Goal: Task Accomplishment & Management: Complete application form

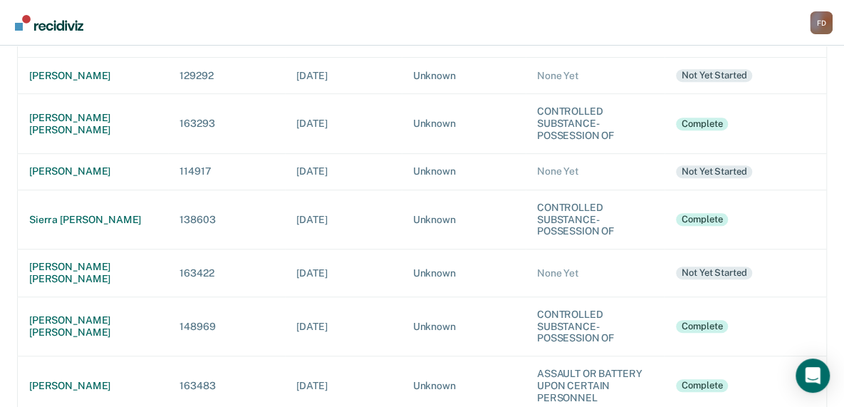
scroll to position [285, 0]
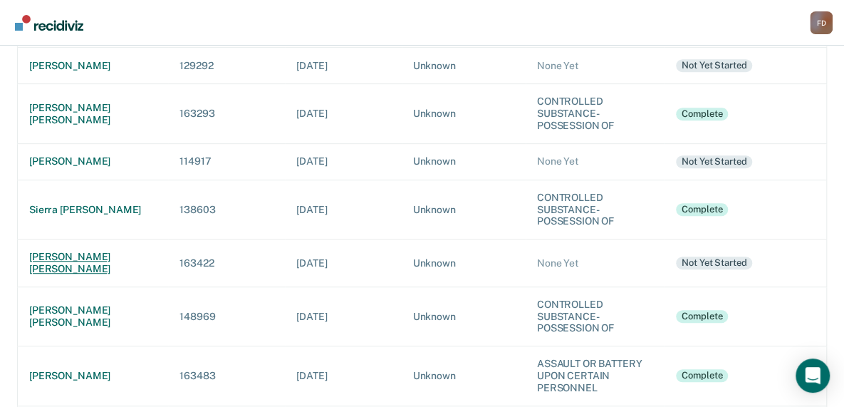
click at [85, 257] on div "[PERSON_NAME] [PERSON_NAME]" at bounding box center [93, 263] width 128 height 24
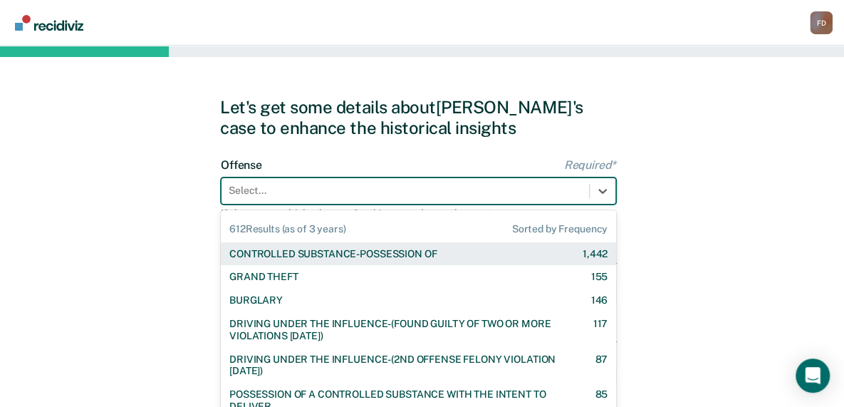
scroll to position [51, 0]
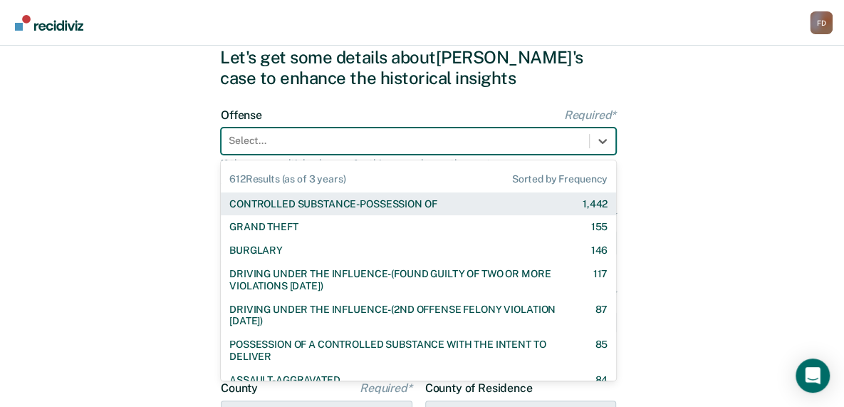
click at [265, 155] on div "612 results available. Use Up and Down to choose options, press Enter to select…" at bounding box center [418, 141] width 395 height 27
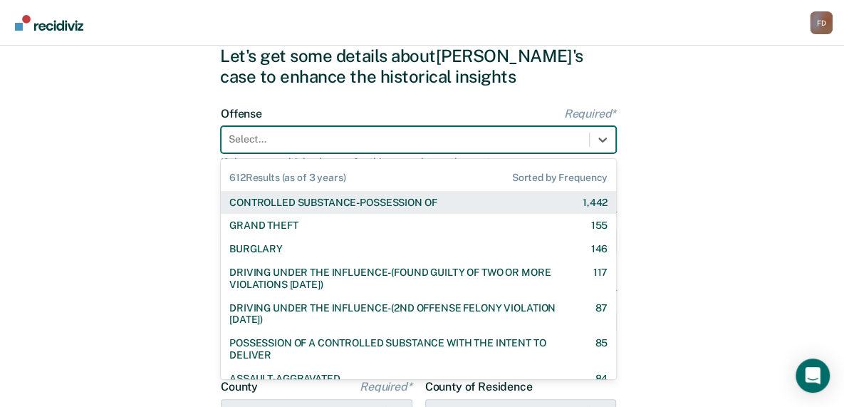
click at [270, 205] on div "CONTROLLED SUBSTANCE-POSSESSION OF" at bounding box center [332, 203] width 207 height 12
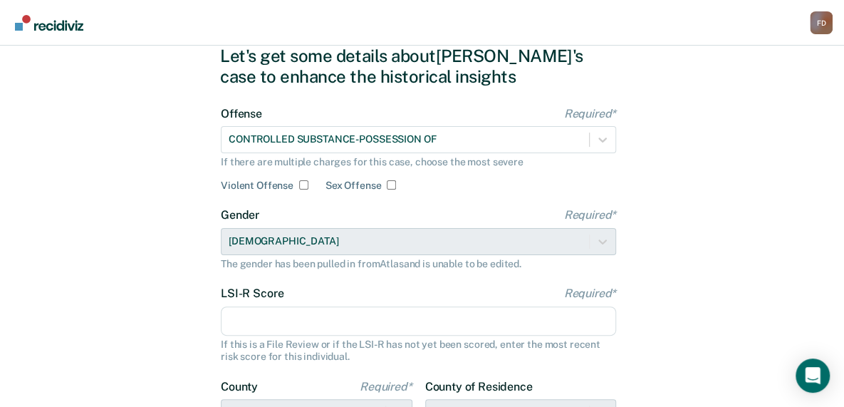
click at [279, 319] on input "LSI-R Score Required*" at bounding box center [418, 321] width 395 height 30
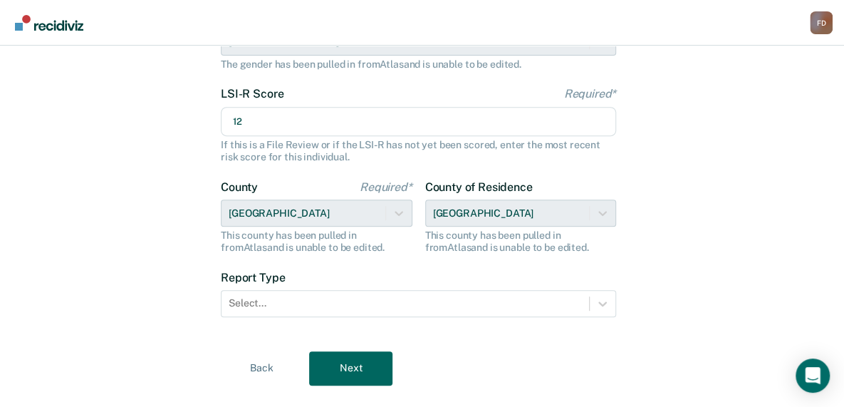
scroll to position [279, 0]
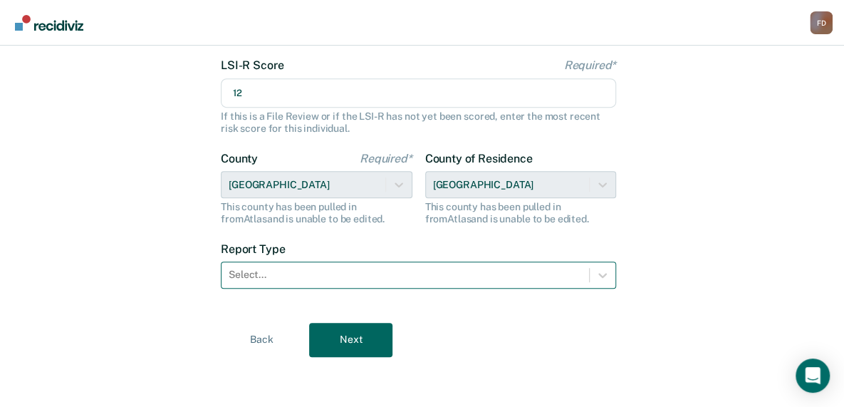
type input "12"
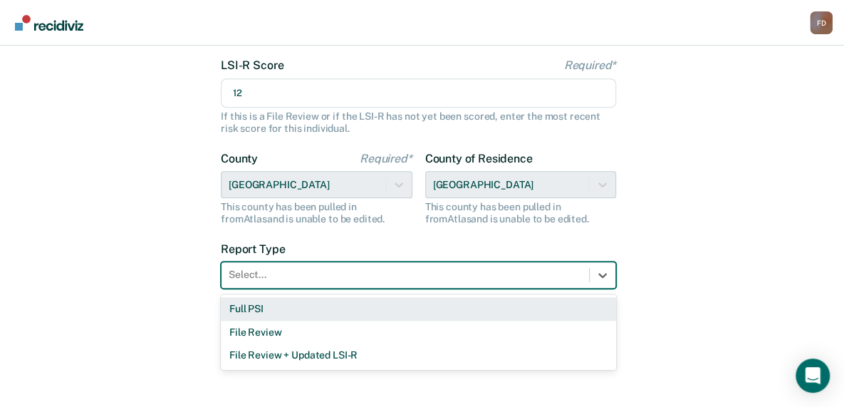
click at [512, 270] on div at bounding box center [405, 274] width 353 height 15
click at [480, 310] on div "Full PSI" at bounding box center [418, 309] width 395 height 24
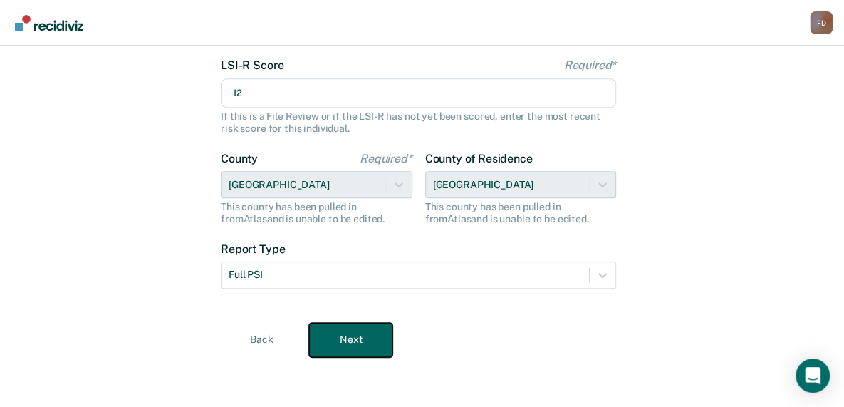
click at [361, 345] on button "Next" at bounding box center [350, 340] width 83 height 34
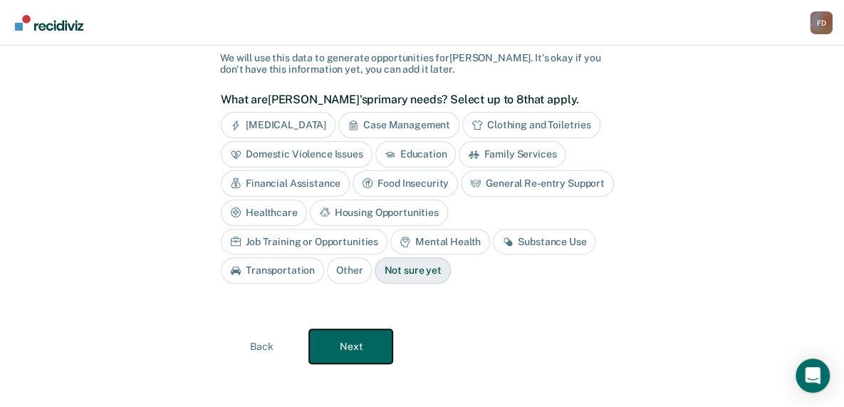
scroll to position [97, 0]
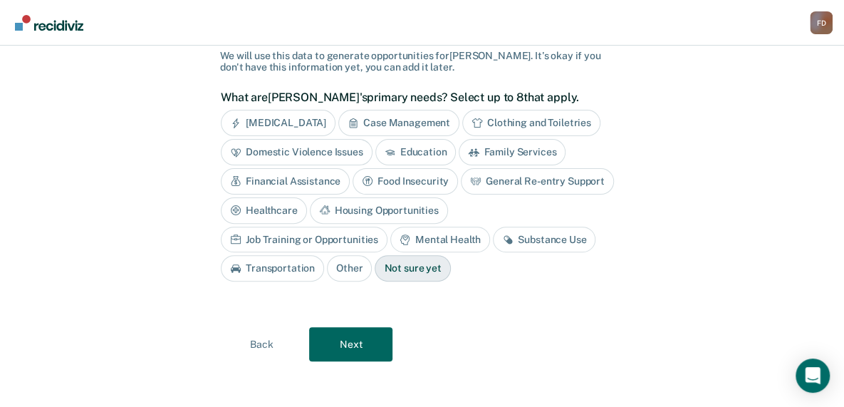
click at [493, 237] on div "Substance Use" at bounding box center [544, 240] width 103 height 26
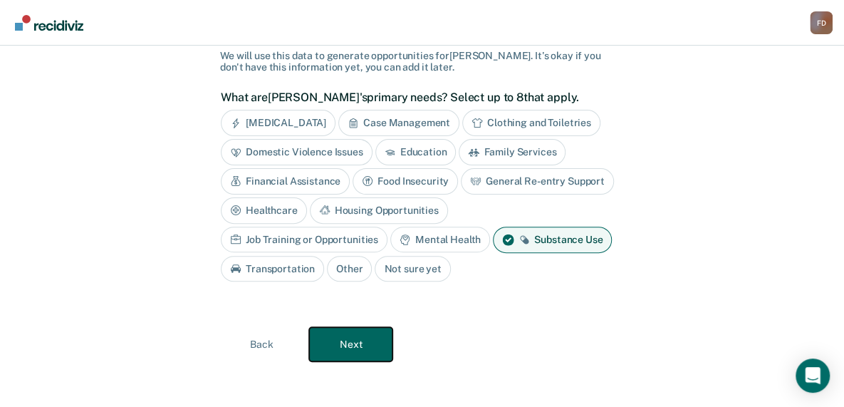
click at [354, 340] on button "Next" at bounding box center [350, 344] width 83 height 34
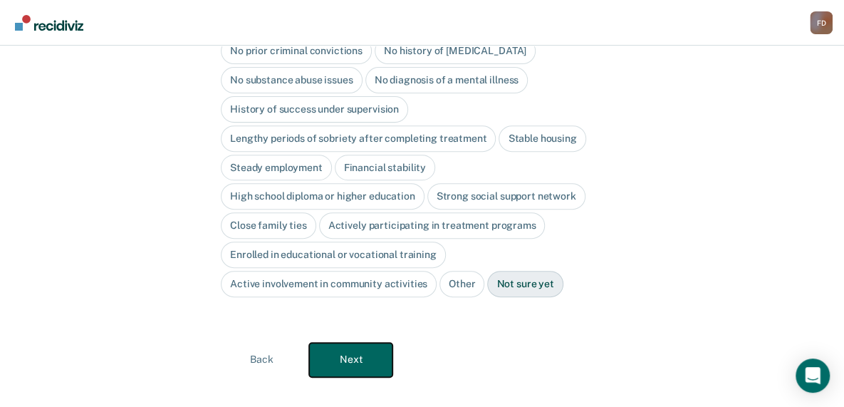
scroll to position [0, 0]
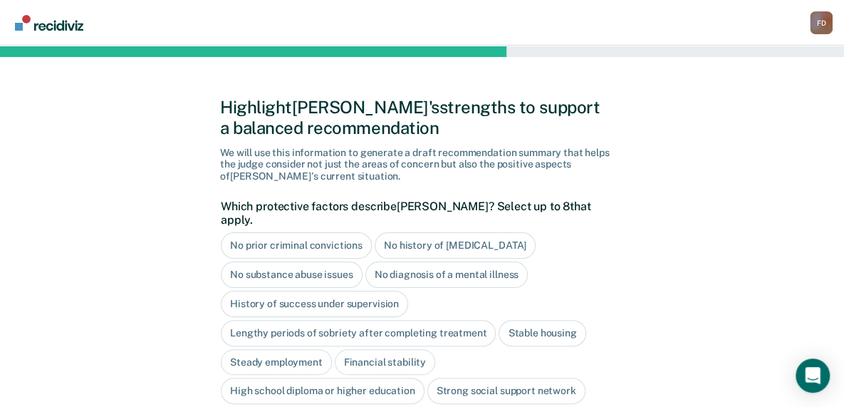
click at [489, 232] on div "No history of [MEDICAL_DATA]" at bounding box center [455, 245] width 161 height 26
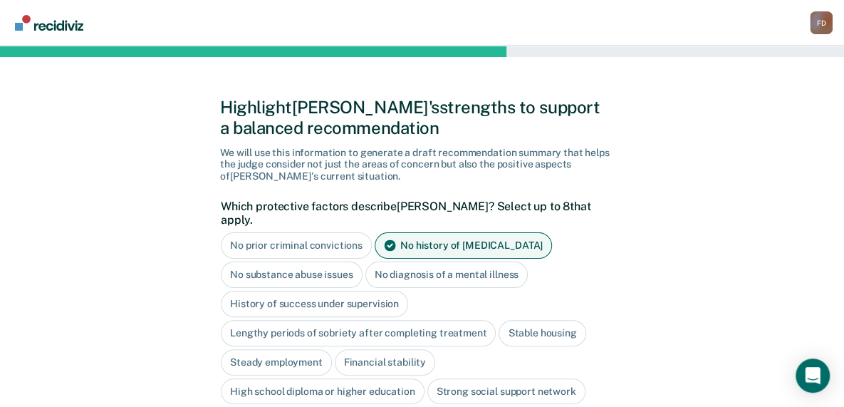
click at [467, 262] on div "No diagnosis of a mental illness" at bounding box center [447, 275] width 163 height 26
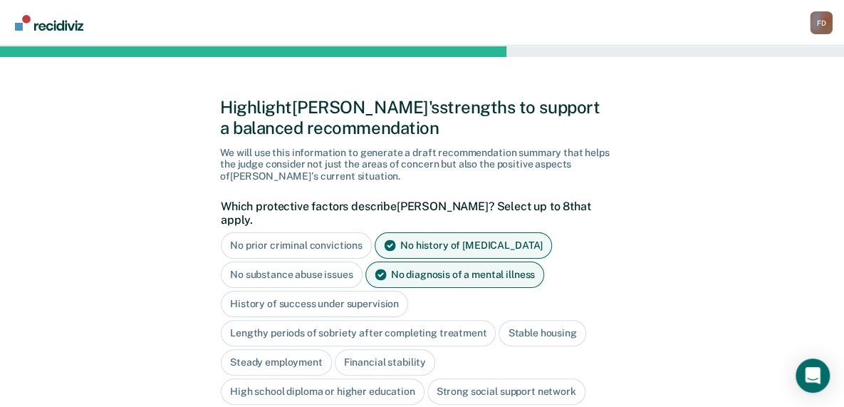
click at [547, 320] on div "Stable housing" at bounding box center [542, 333] width 87 height 26
click at [301, 349] on div "Steady employment" at bounding box center [276, 362] width 111 height 26
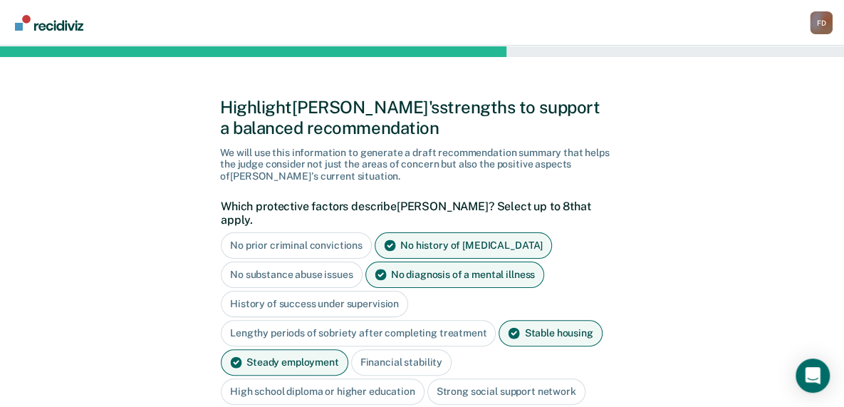
click at [403, 378] on div "High school diploma or higher education" at bounding box center [323, 391] width 204 height 26
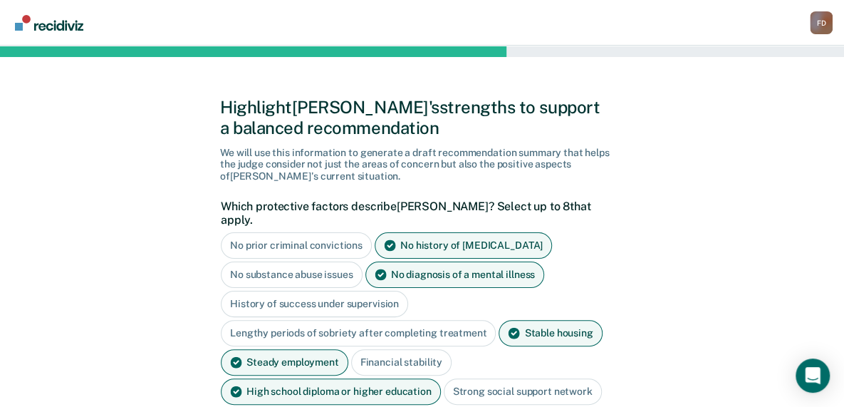
click at [505, 378] on div "Strong social support network" at bounding box center [523, 391] width 158 height 26
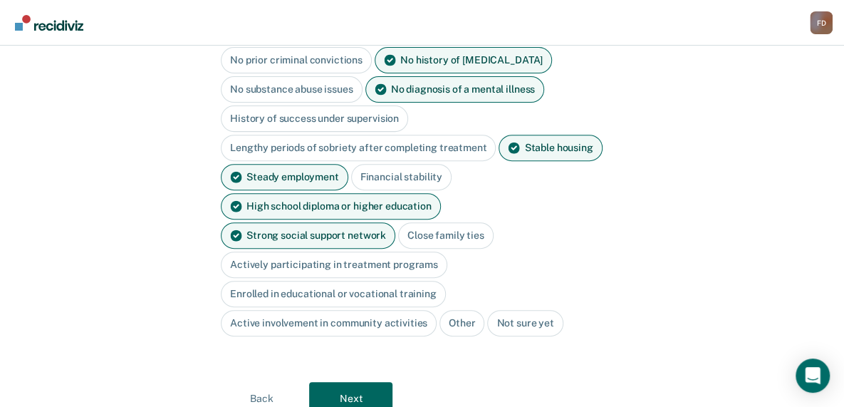
scroll to position [198, 0]
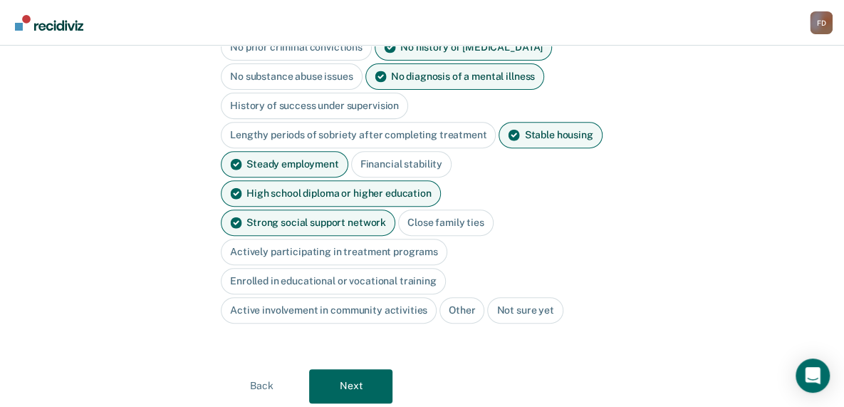
click at [398, 209] on div "Close family ties" at bounding box center [445, 222] width 95 height 26
click at [365, 297] on div "Active involvement in community activities" at bounding box center [329, 310] width 216 height 26
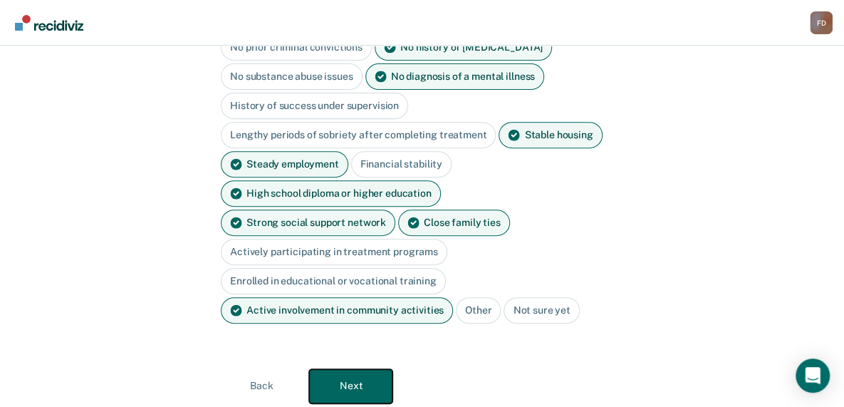
click at [355, 369] on button "Next" at bounding box center [350, 386] width 83 height 34
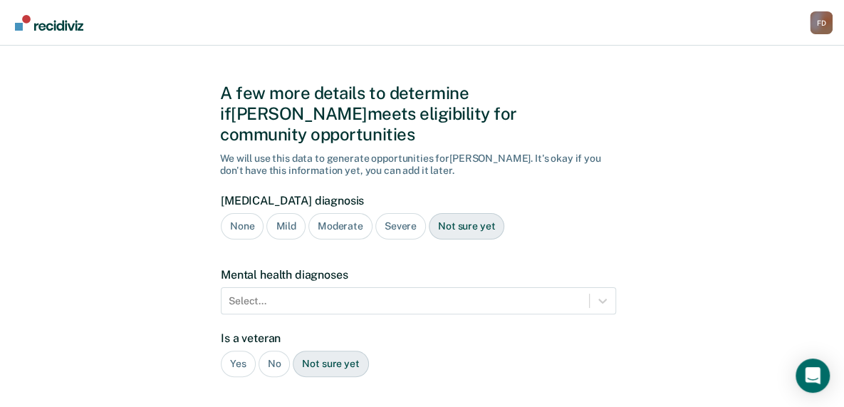
scroll to position [0, 0]
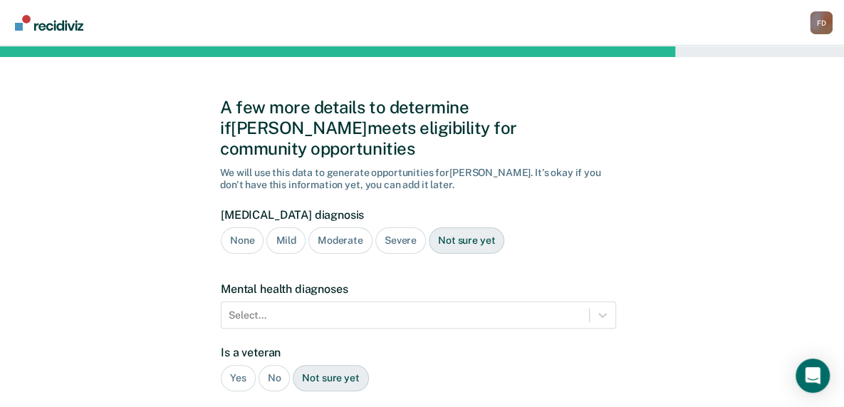
click at [348, 227] on div "Moderate" at bounding box center [341, 240] width 64 height 26
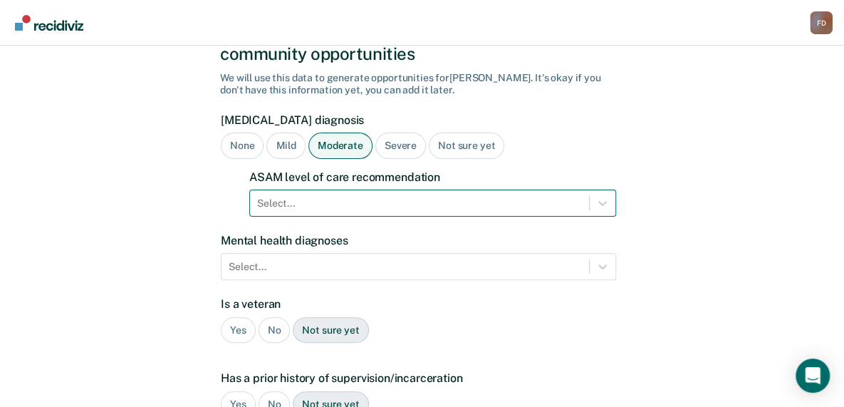
click at [345, 217] on div "Select..." at bounding box center [432, 203] width 367 height 27
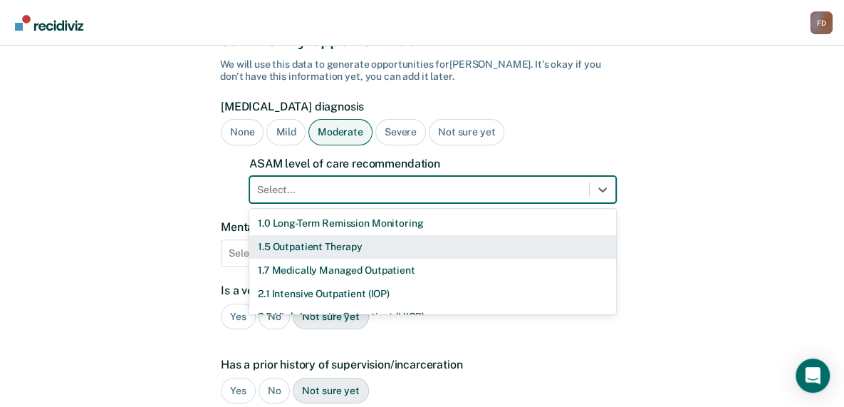
click at [345, 235] on div "1.5 Outpatient Therapy" at bounding box center [432, 247] width 367 height 24
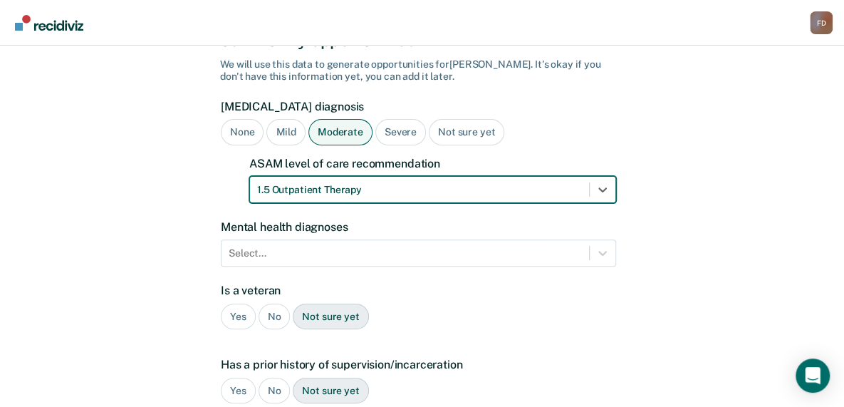
scroll to position [172, 0]
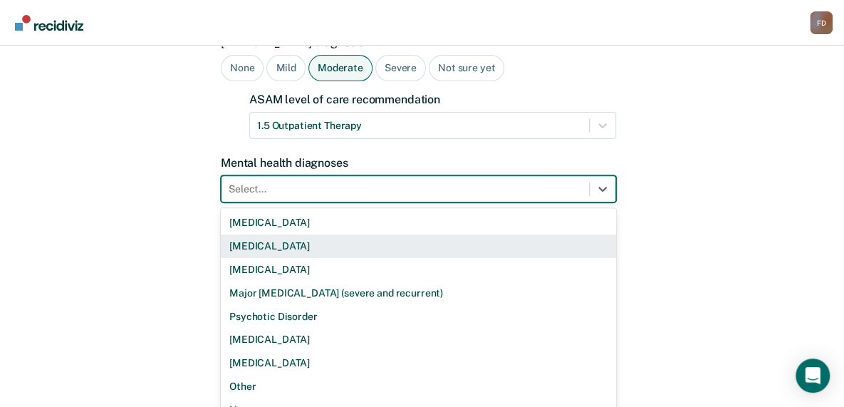
click at [345, 202] on div "9 results available. Use Up and Down to choose options, press Enter to select t…" at bounding box center [418, 188] width 395 height 27
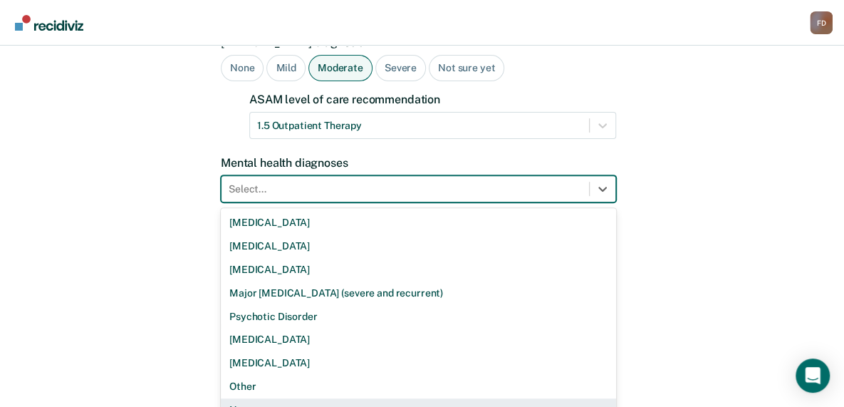
click at [251, 398] on div "None" at bounding box center [418, 410] width 395 height 24
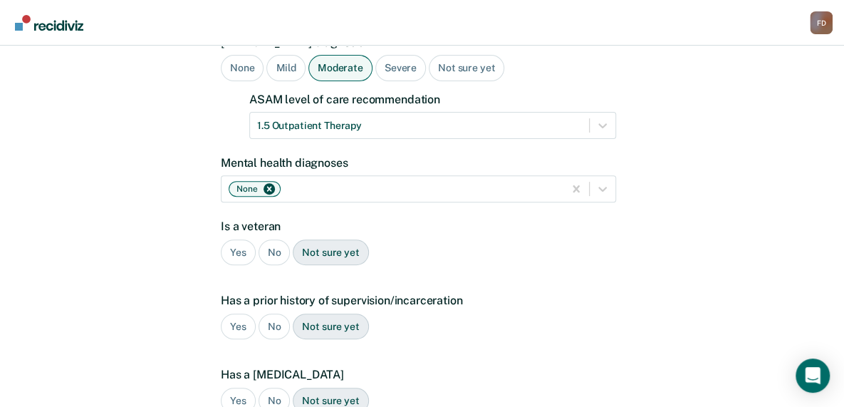
click at [275, 239] on div "No" at bounding box center [275, 252] width 32 height 26
click at [238, 314] on div "Yes" at bounding box center [238, 327] width 35 height 26
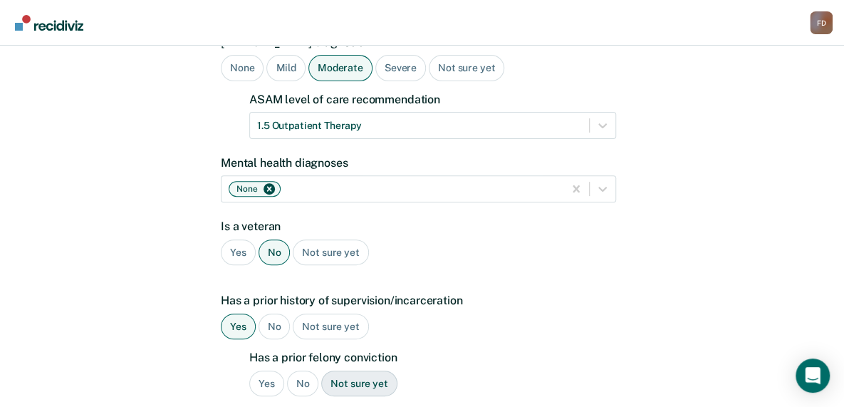
click at [302, 371] on div "No" at bounding box center [303, 384] width 32 height 26
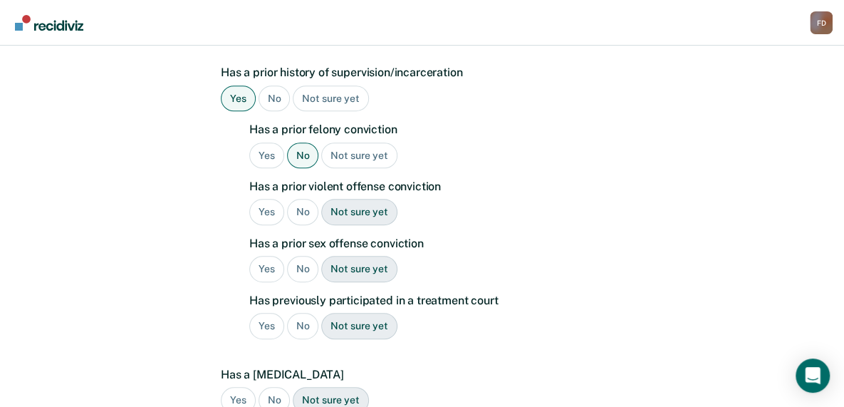
scroll to position [419, 0]
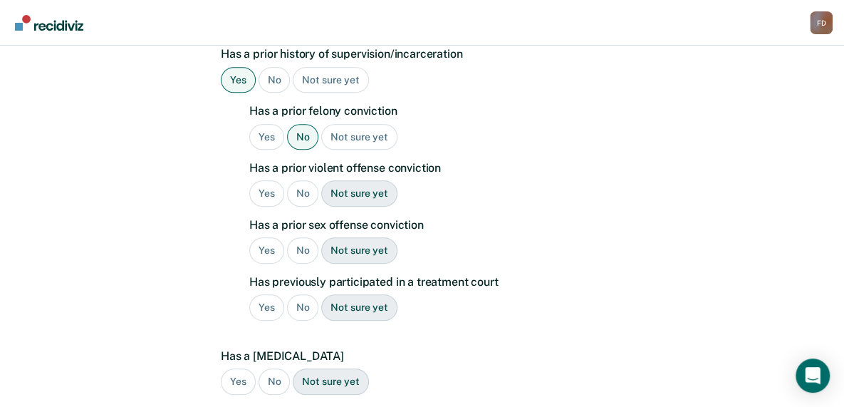
click at [309, 180] on div "No" at bounding box center [303, 193] width 32 height 26
click at [299, 237] on div "No" at bounding box center [303, 250] width 32 height 26
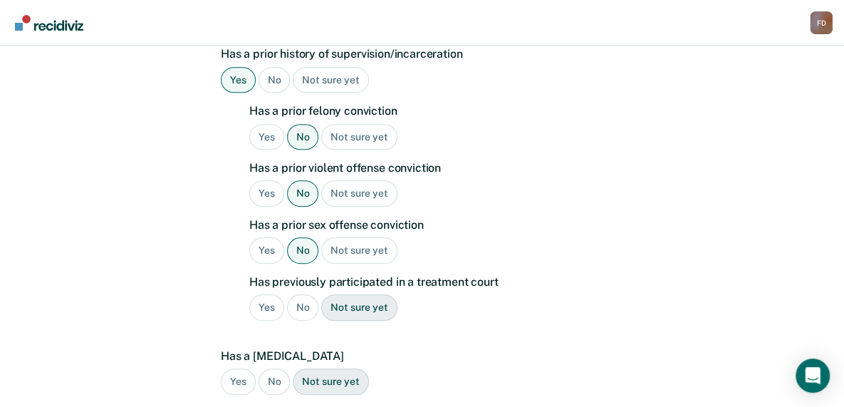
click at [299, 294] on div "No" at bounding box center [303, 307] width 32 height 26
click at [272, 368] on div "No" at bounding box center [275, 381] width 32 height 26
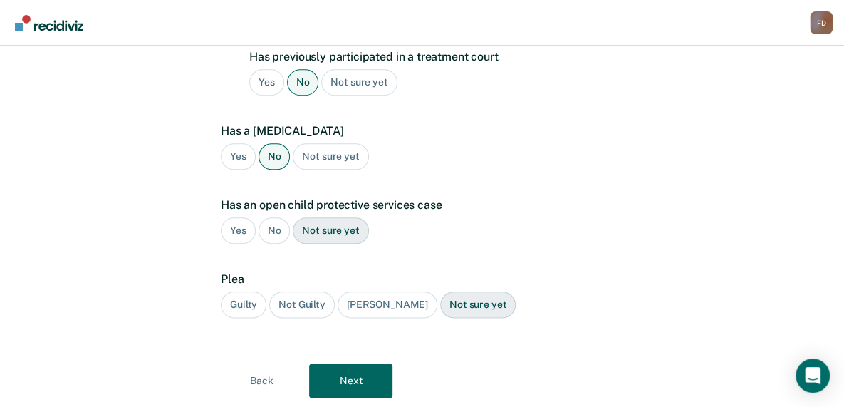
scroll to position [647, 0]
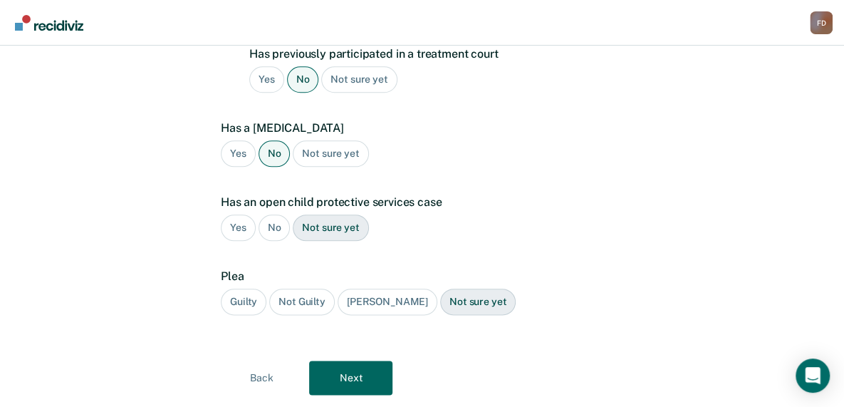
click at [274, 214] on div "No" at bounding box center [275, 227] width 32 height 26
click at [242, 289] on div "Guilty" at bounding box center [244, 302] width 46 height 26
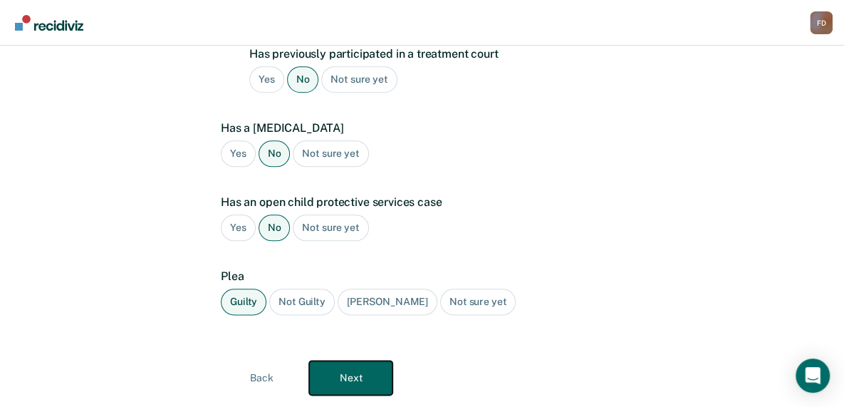
click at [353, 361] on button "Next" at bounding box center [350, 378] width 83 height 34
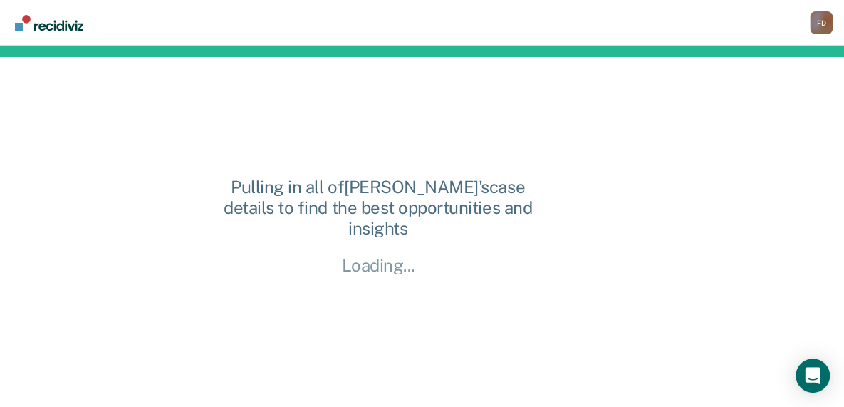
scroll to position [0, 0]
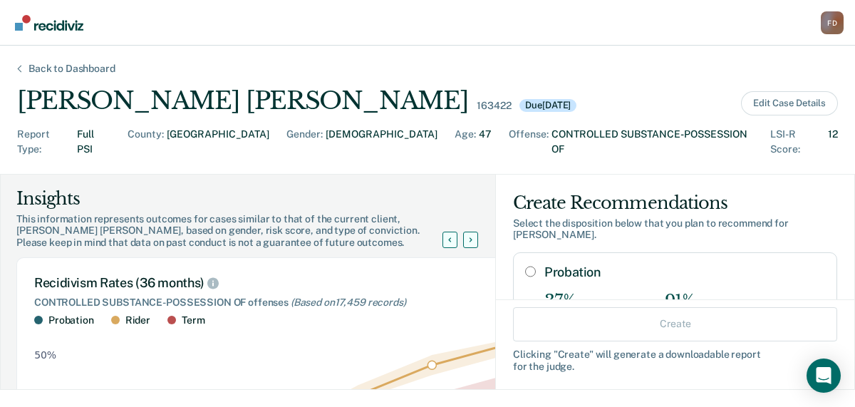
click at [525, 266] on input "Probation" at bounding box center [530, 271] width 11 height 11
radio input "true"
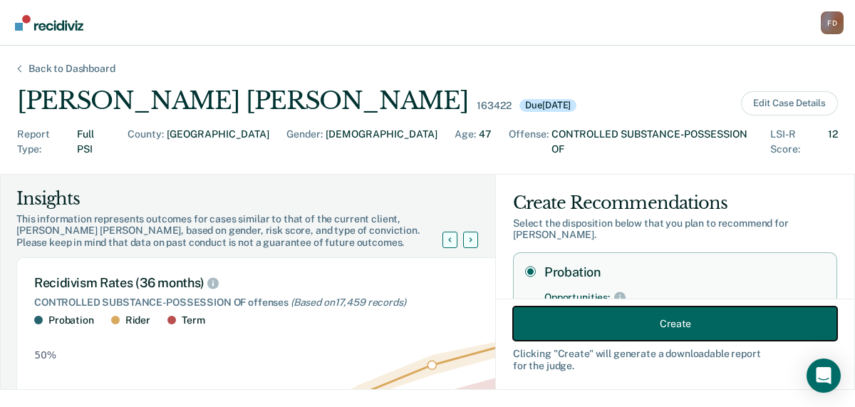
click at [685, 336] on button "Create" at bounding box center [675, 323] width 324 height 34
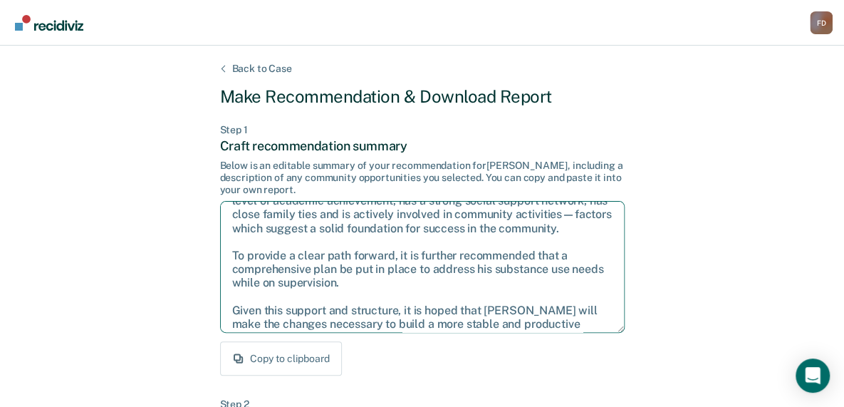
scroll to position [91, 0]
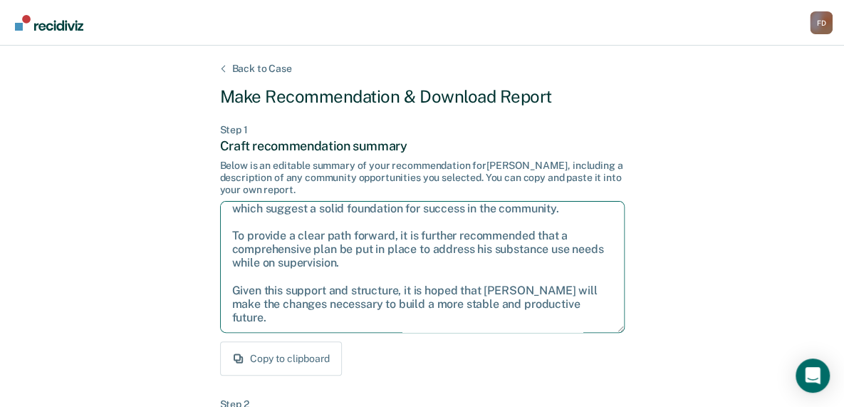
drag, startPoint x: 230, startPoint y: 216, endPoint x: 614, endPoint y: 337, distance: 402.7
click at [614, 337] on div "Step 1 Craft recommendation summary Below is an editable summary of your recomm…" at bounding box center [422, 250] width 405 height 252
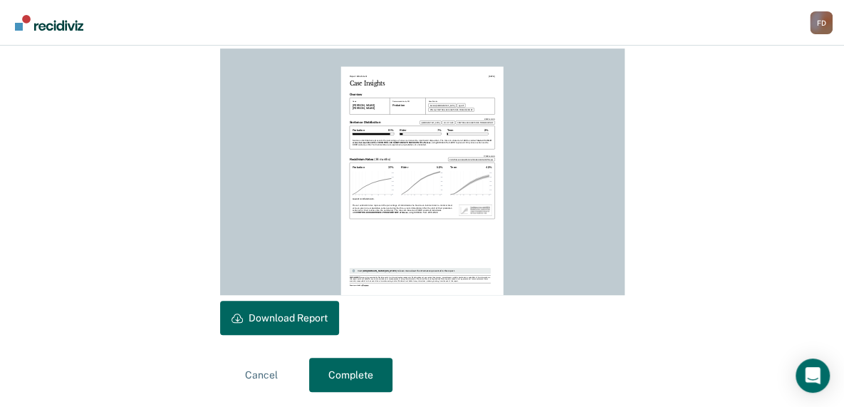
scroll to position [405, 0]
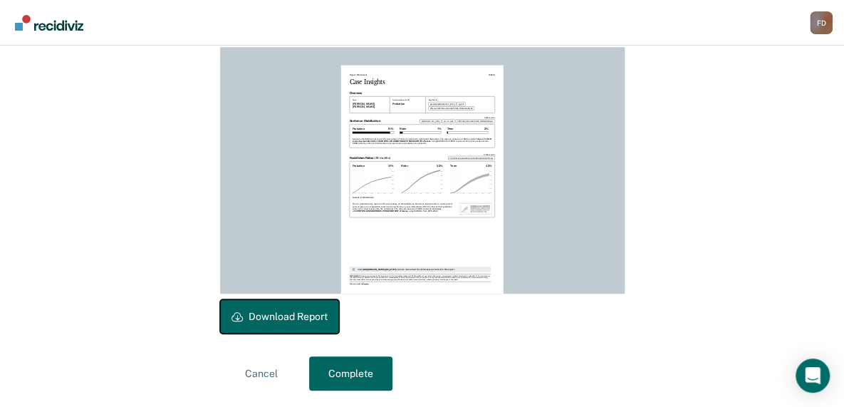
click at [308, 322] on button "Download Report" at bounding box center [279, 316] width 119 height 34
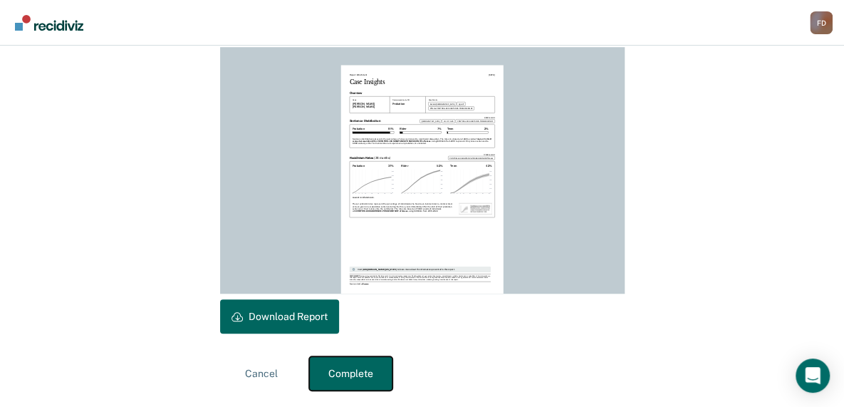
click at [363, 378] on button "Complete" at bounding box center [350, 373] width 83 height 34
